Goal: Find specific page/section: Find specific page/section

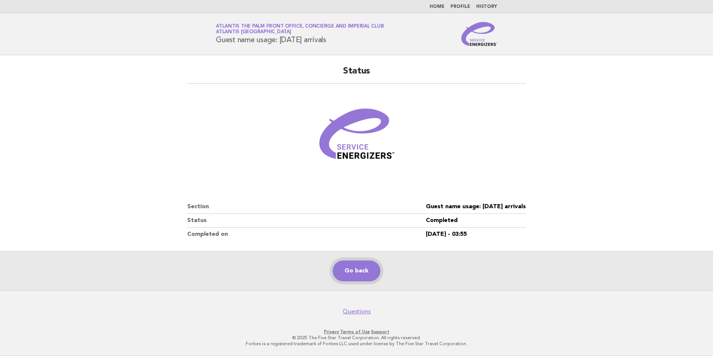
click at [366, 278] on link "Go back" at bounding box center [356, 270] width 48 height 21
click at [362, 276] on link "Go back" at bounding box center [356, 270] width 48 height 21
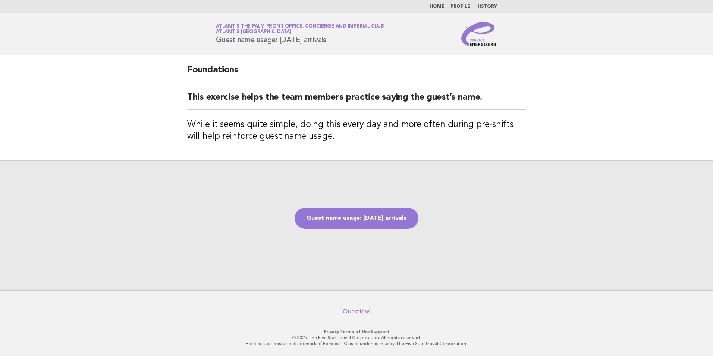
click at [437, 8] on link "Home" at bounding box center [436, 6] width 15 height 4
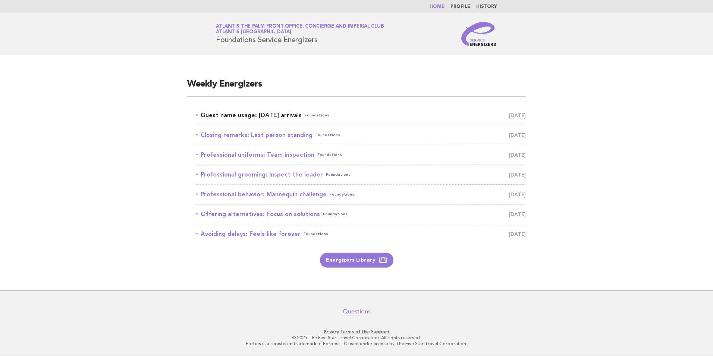
click at [265, 113] on link "Guest name usage: Today's arrivals Foundations September 1" at bounding box center [360, 115] width 329 height 10
